Goal: Task Accomplishment & Management: Complete application form

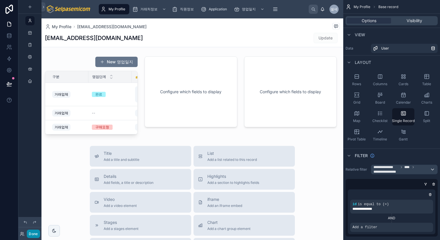
click at [32, 234] on button "Done" at bounding box center [33, 234] width 13 height 8
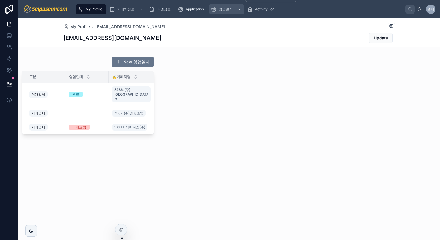
click at [218, 11] on div "영업일지" at bounding box center [227, 9] width 32 height 9
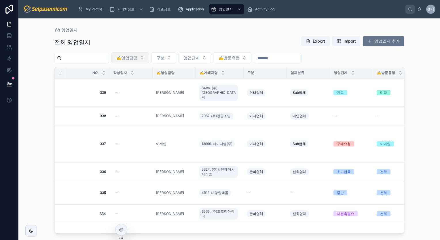
click at [149, 58] on button "✍️영업담당" at bounding box center [130, 57] width 38 height 11
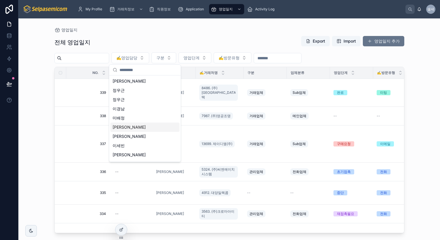
click at [127, 127] on div "[PERSON_NAME]" at bounding box center [144, 127] width 69 height 9
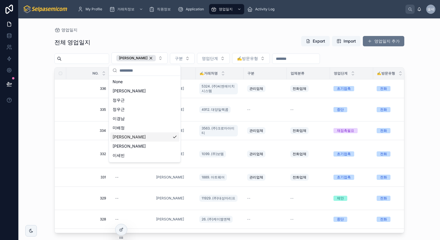
click at [34, 115] on div "영업일지 전체 영업일지 Export Import 영업일지 추가 김동일 구분 영업단계 ✍️방문유형 NO. 작성일자 ✍️영업담당 ✍️거래처명 구분…" at bounding box center [228, 129] width 421 height 222
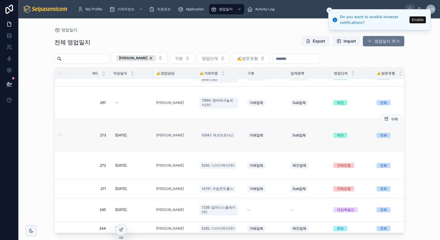
scroll to position [386, 0]
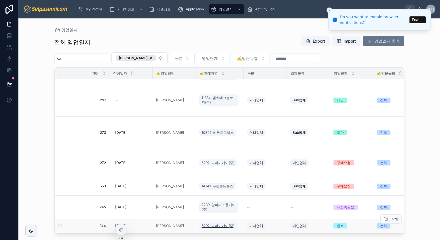
click at [220, 224] on span "5292. 디아이케이(주)" at bounding box center [217, 226] width 33 height 5
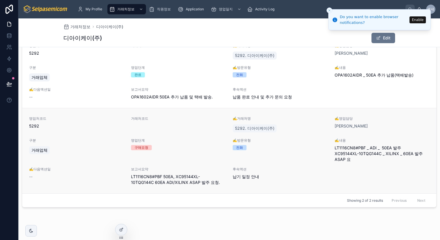
scroll to position [246, 0]
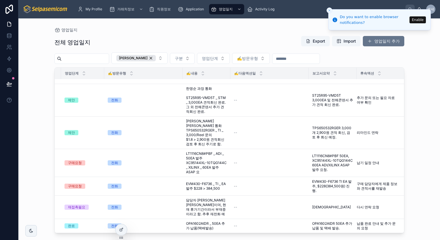
scroll to position [386, 269]
click at [201, 131] on span "[PERSON_NAME] [PERSON_NAME] 통화 TPS650532RGER _ TI _ 3,000/Reel 문의 $1.8 > 2,900원…" at bounding box center [205, 133] width 41 height 28
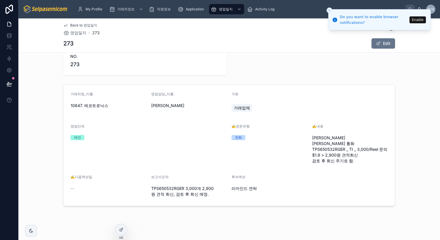
scroll to position [24, 0]
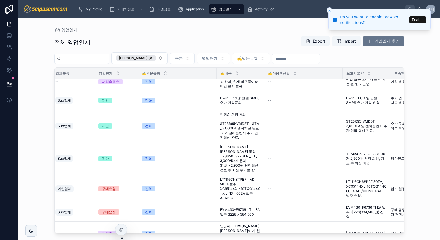
scroll to position [357, 248]
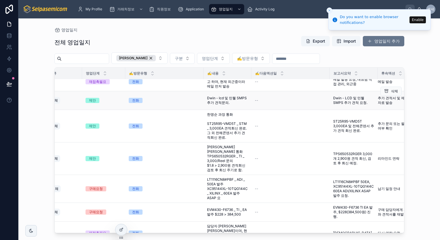
click at [229, 99] on span "Dwin - lcd 및 민웰 SMPS 추가 견적문의." at bounding box center [227, 100] width 41 height 9
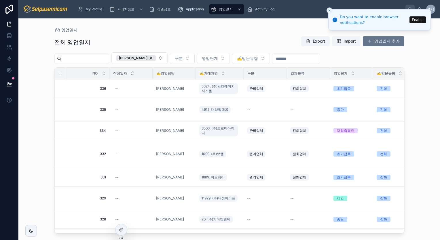
click at [132, 75] on icon at bounding box center [132, 75] width 4 height 4
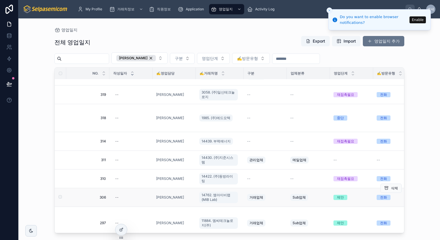
scroll to position [386, 0]
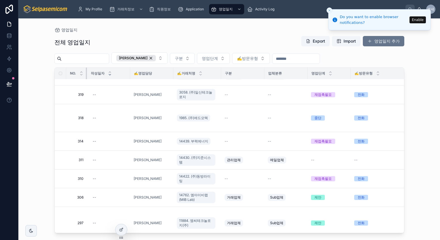
drag, startPoint x: 108, startPoint y: 74, endPoint x: 39, endPoint y: 83, distance: 70.3
click at [39, 83] on div "영업일지 전체 영업일지 Export Import 영업일지 추가 김동일 구분 영업단계 ✍️방문유형 NO. 작성일자 ✍️영업담당 ✍️거래처명 구분…" at bounding box center [228, 129] width 421 height 222
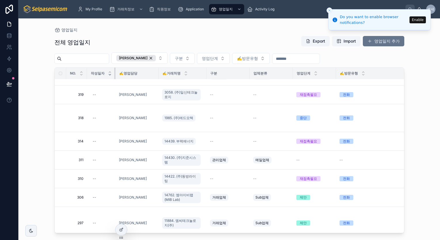
drag, startPoint x: 129, startPoint y: 74, endPoint x: 99, endPoint y: 73, distance: 29.6
click at [99, 73] on th "작성일자" at bounding box center [101, 74] width 28 height 12
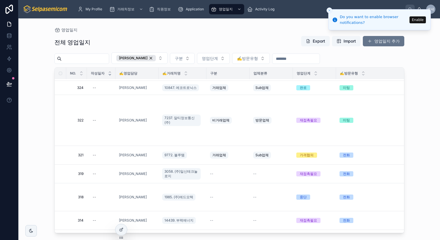
scroll to position [299, 0]
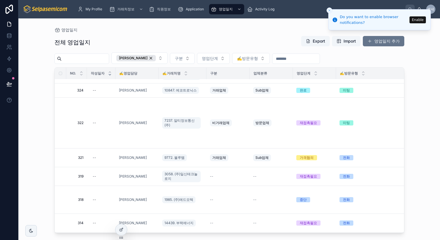
click at [179, 74] on span "✍️거래처명" at bounding box center [171, 73] width 18 height 5
click at [186, 73] on icon at bounding box center [186, 75] width 4 height 4
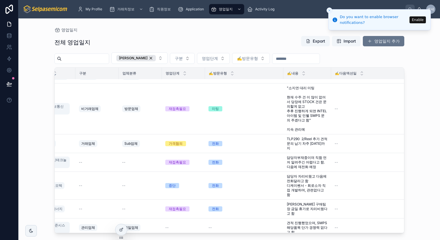
scroll to position [201, 133]
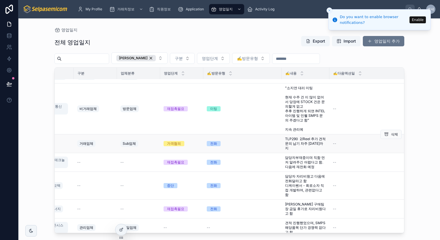
click at [292, 137] on span "TLP290 2/Reel 추가 견적문의 납기 차주 [DATE]까지" at bounding box center [305, 144] width 41 height 14
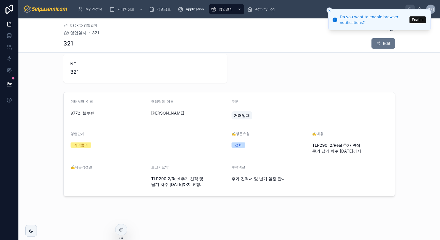
scroll to position [12, 0]
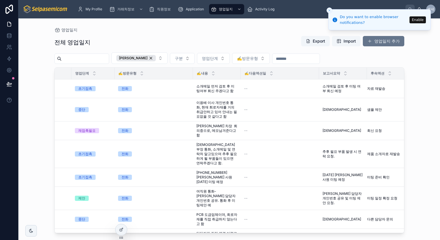
scroll to position [0, 232]
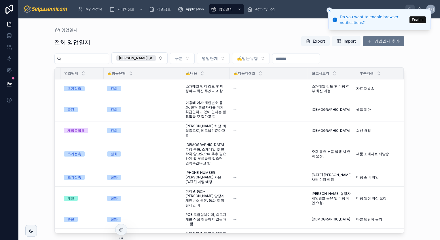
click at [182, 73] on th "✍️내용" at bounding box center [206, 74] width 48 height 12
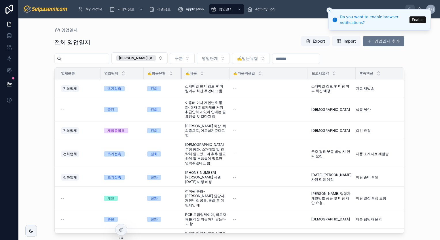
scroll to position [0, 188]
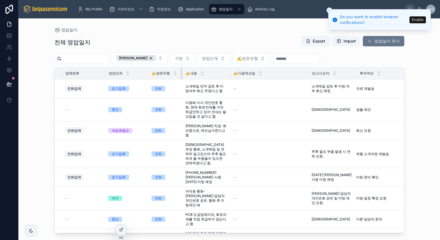
drag, startPoint x: 177, startPoint y: 73, endPoint x: 132, endPoint y: 72, distance: 44.3
click at [132, 72] on tr "NO. 작성일자 ✍️영업담당 ✍️거래처명 구분 업체분류 영업단계 ✍️방문유형 ✍️내용 ✍️다음액션일 보고서요약 후속액션" at bounding box center [135, 74] width 537 height 12
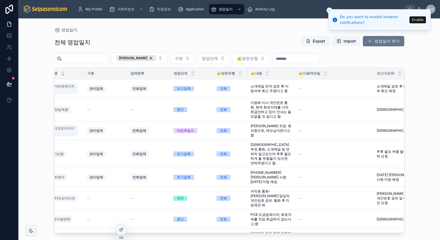
scroll to position [0, 125]
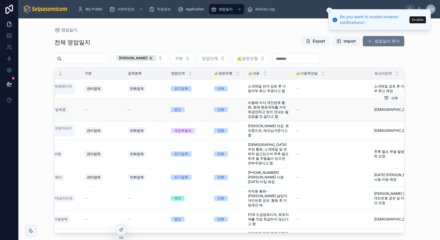
click at [267, 111] on span "이용배 이사 개인번호 통화, 현재 회로자재를 거의 취급안하고 있어 안내는 필요없을 것 같다고 함" at bounding box center [268, 109] width 41 height 18
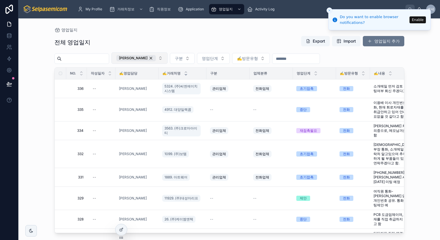
click at [159, 60] on button "[PERSON_NAME]" at bounding box center [139, 58] width 56 height 12
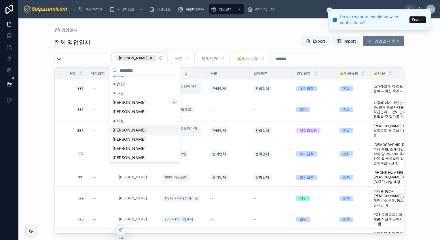
scroll to position [36, 0]
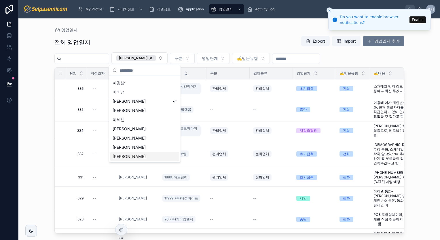
click at [125, 158] on div "[PERSON_NAME]" at bounding box center [144, 156] width 69 height 9
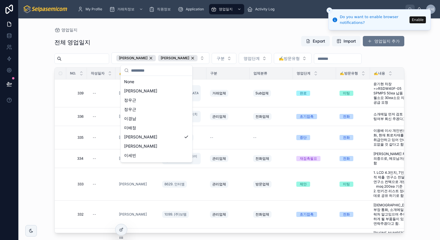
click at [183, 42] on div "전체 영업일지 Export Import 영업일지 추가" at bounding box center [229, 42] width 350 height 13
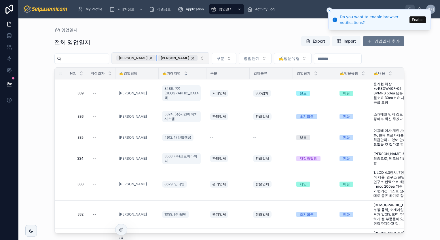
click at [149, 59] on div "[PERSON_NAME]" at bounding box center [135, 58] width 39 height 6
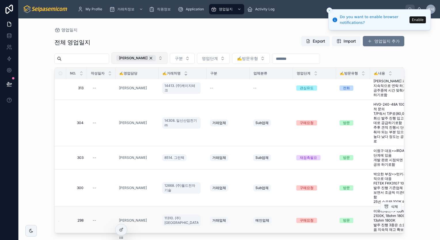
scroll to position [73, 0]
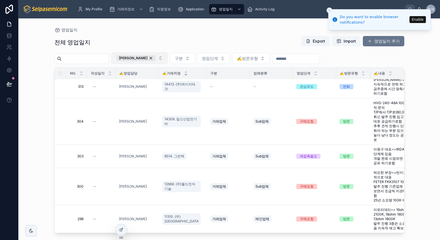
click at [329, 9] on icon "Close toast" at bounding box center [329, 10] width 3 height 3
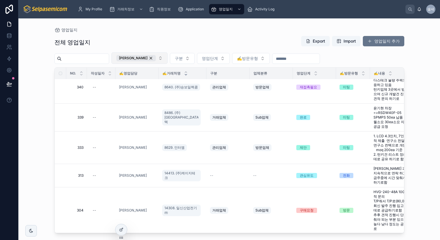
scroll to position [0, 0]
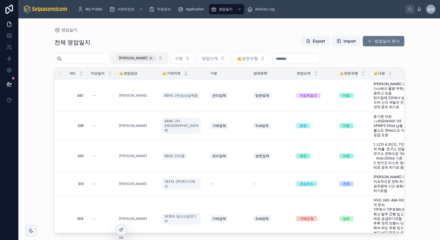
click at [147, 59] on div "[PERSON_NAME]" at bounding box center [135, 58] width 39 height 6
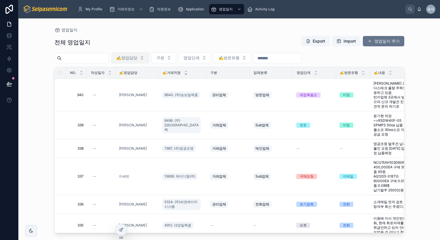
click at [149, 58] on button "✍️영업담당" at bounding box center [130, 57] width 38 height 11
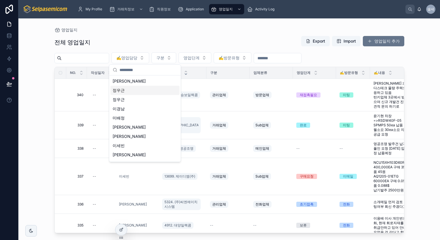
scroll to position [26, 0]
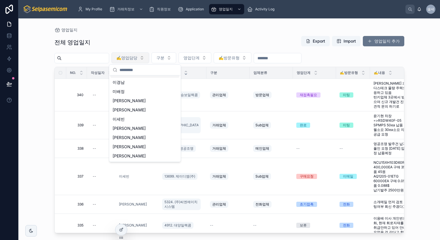
click at [149, 59] on button "✍️영업담당" at bounding box center [130, 57] width 38 height 11
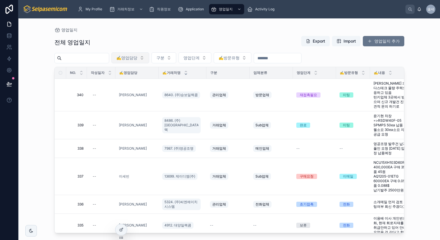
click at [149, 59] on button "✍️영업담당" at bounding box center [130, 57] width 38 height 11
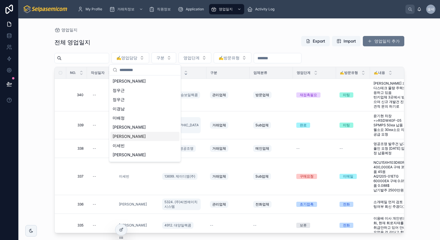
click at [133, 136] on div "[PERSON_NAME]" at bounding box center [144, 136] width 69 height 9
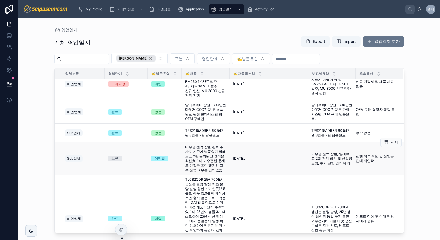
scroll to position [0, 188]
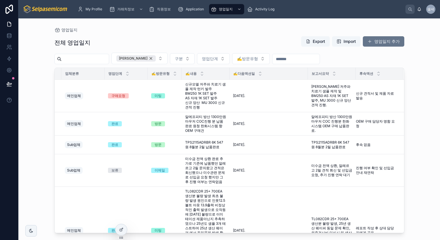
click at [149, 58] on div "[PERSON_NAME]" at bounding box center [135, 58] width 39 height 6
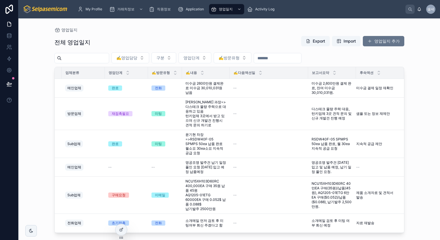
click at [137, 58] on span "✍️영업담당" at bounding box center [126, 58] width 21 height 6
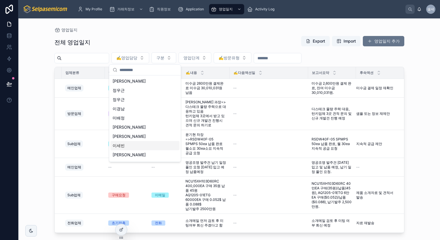
click at [130, 146] on div "이세빈" at bounding box center [144, 145] width 69 height 9
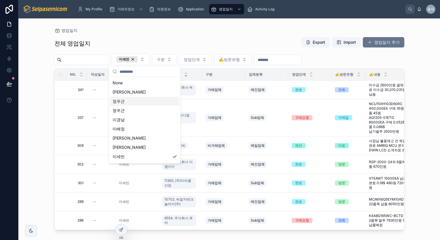
click at [205, 37] on div "전체 영업일지 Export Import 영업일지 추가" at bounding box center [229, 43] width 350 height 13
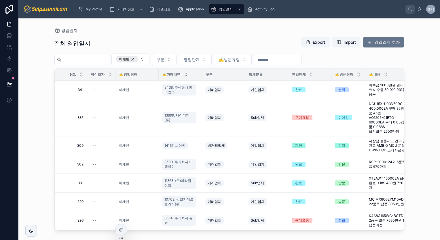
click at [138, 61] on div "이세빈" at bounding box center [126, 59] width 21 height 6
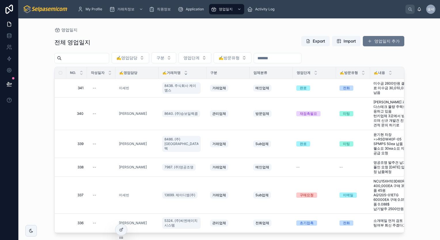
click at [137, 60] on span "✍️영업담당" at bounding box center [126, 58] width 21 height 6
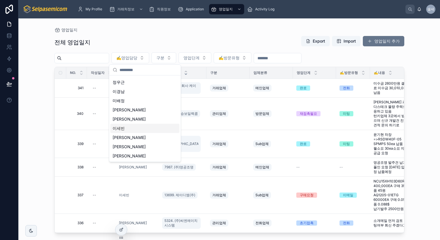
scroll to position [26, 0]
click at [128, 148] on div "[PERSON_NAME]" at bounding box center [144, 146] width 69 height 9
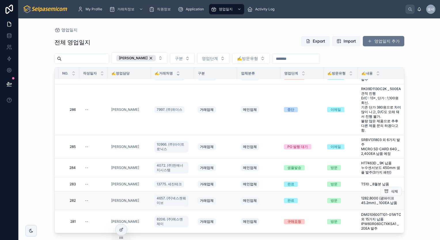
scroll to position [115, 8]
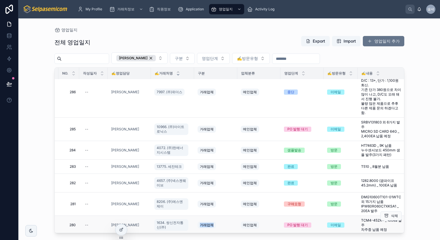
drag, startPoint x: 195, startPoint y: 228, endPoint x: 224, endPoint y: 228, distance: 29.1
click at [224, 228] on td "거래업체" at bounding box center [215, 225] width 43 height 19
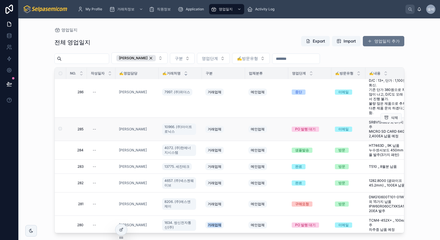
scroll to position [0, 0]
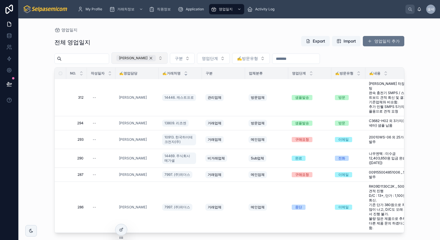
click at [146, 58] on div "[PERSON_NAME]" at bounding box center [135, 58] width 39 height 6
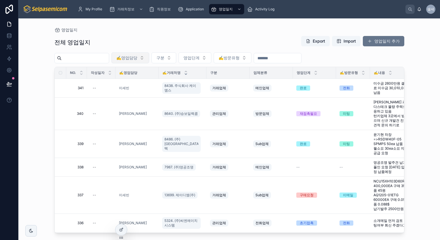
click at [149, 59] on button "✍️영업담당" at bounding box center [130, 57] width 38 height 11
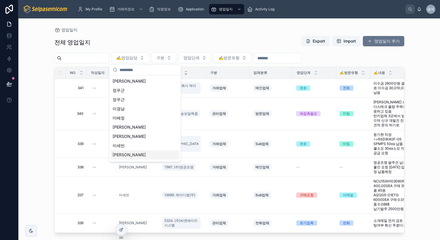
scroll to position [26, 0]
click at [133, 138] on div "[PERSON_NAME]" at bounding box center [144, 137] width 69 height 9
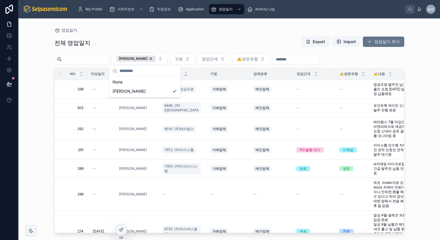
click at [199, 38] on div "전체 영업일지 Export Import 영업일지 추가" at bounding box center [229, 42] width 350 height 13
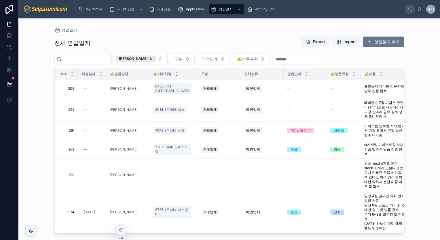
scroll to position [23, 0]
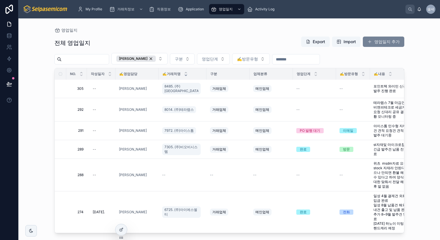
click at [376, 43] on button "영업일지 추가" at bounding box center [383, 42] width 41 height 10
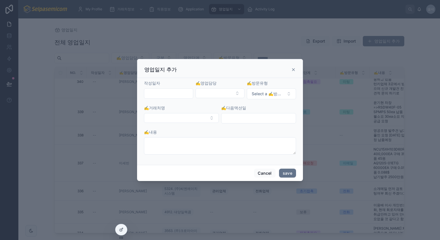
scroll to position [37, 0]
drag, startPoint x: 295, startPoint y: 70, endPoint x: 286, endPoint y: 76, distance: 11.6
click at [295, 70] on icon at bounding box center [293, 69] width 5 height 5
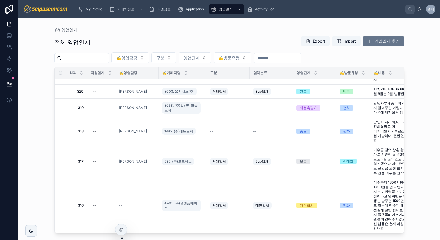
scroll to position [612, 0]
